Goal: Task Accomplishment & Management: Use online tool/utility

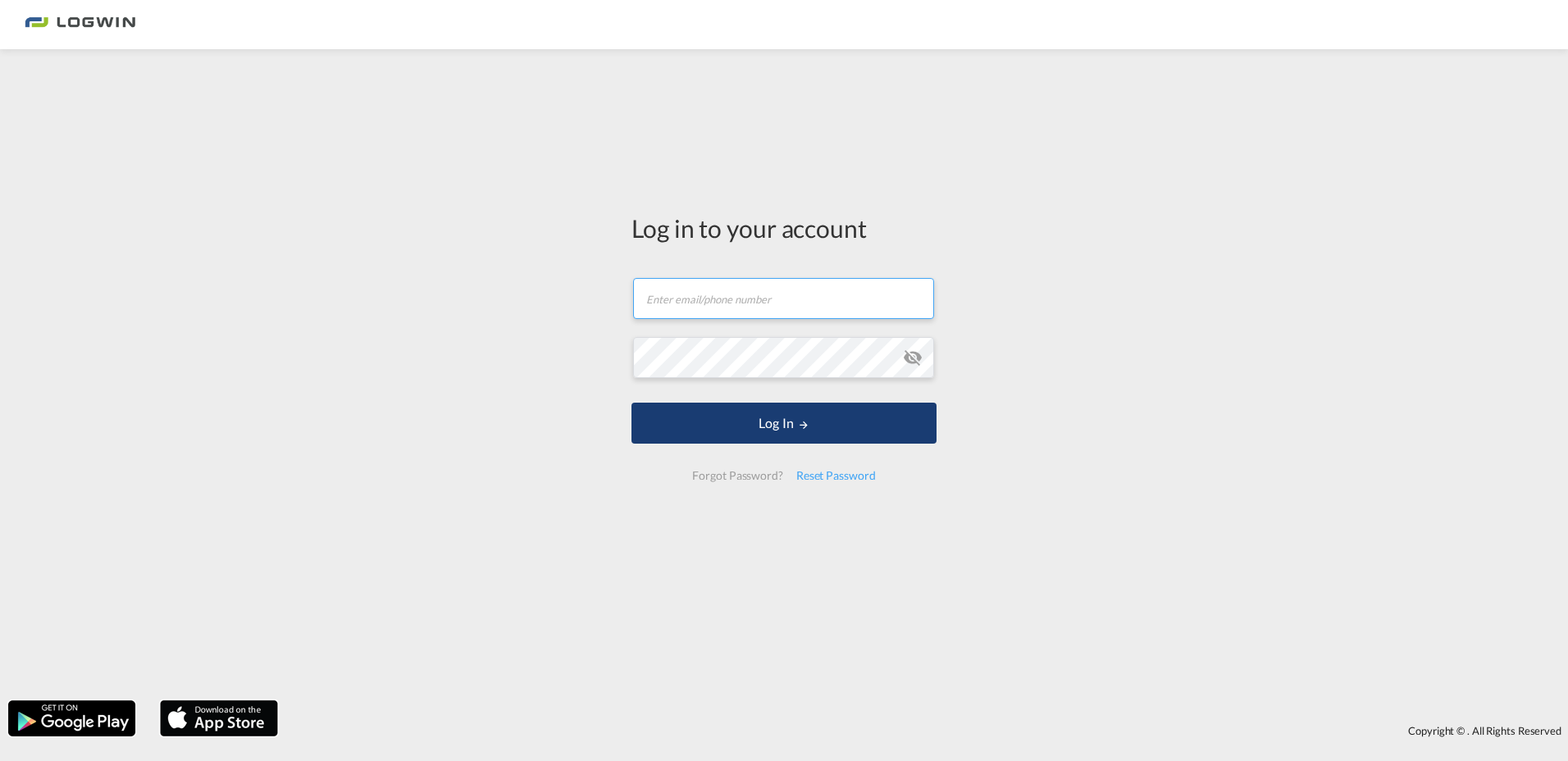
type input "[PERSON_NAME][EMAIL_ADDRESS][DOMAIN_NAME]"
click at [800, 422] on md-icon "LOGIN" at bounding box center [803, 424] width 12 height 12
